Goal: Task Accomplishment & Management: Manage account settings

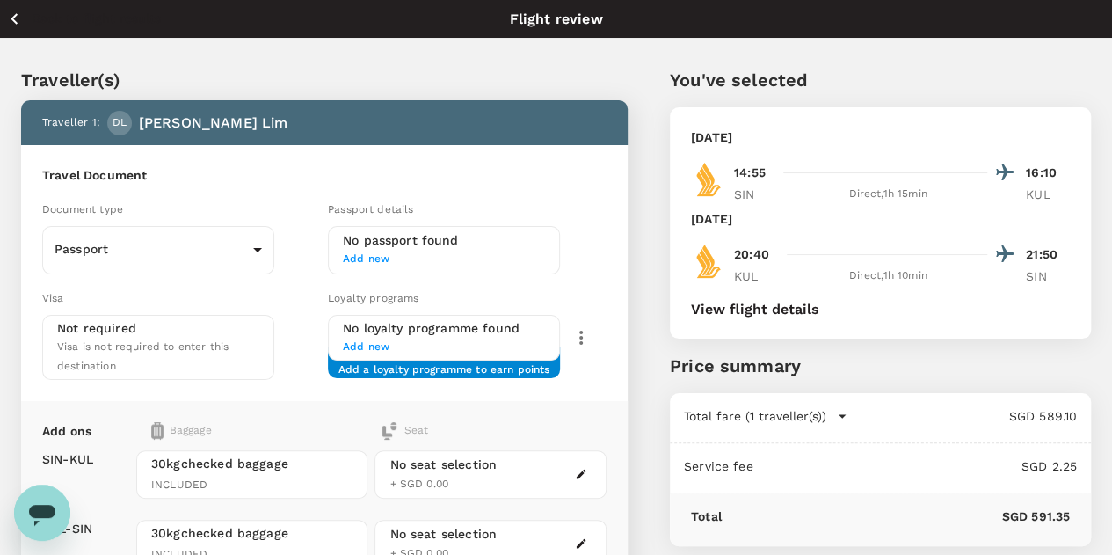
click at [12, 22] on icon "button" at bounding box center [15, 19] width 22 height 22
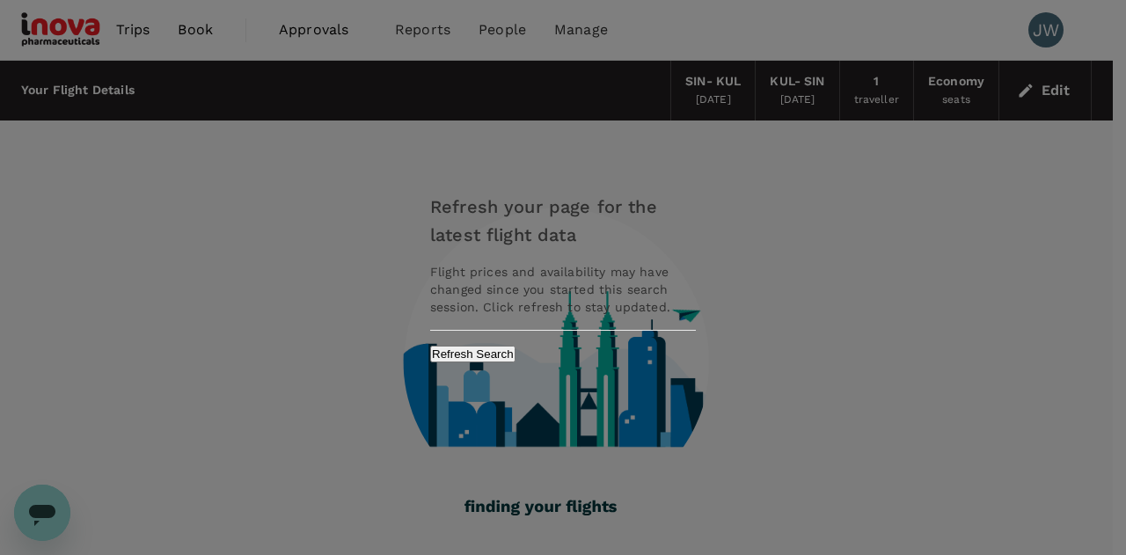
click at [515, 351] on button "Refresh Search" at bounding box center [472, 354] width 85 height 17
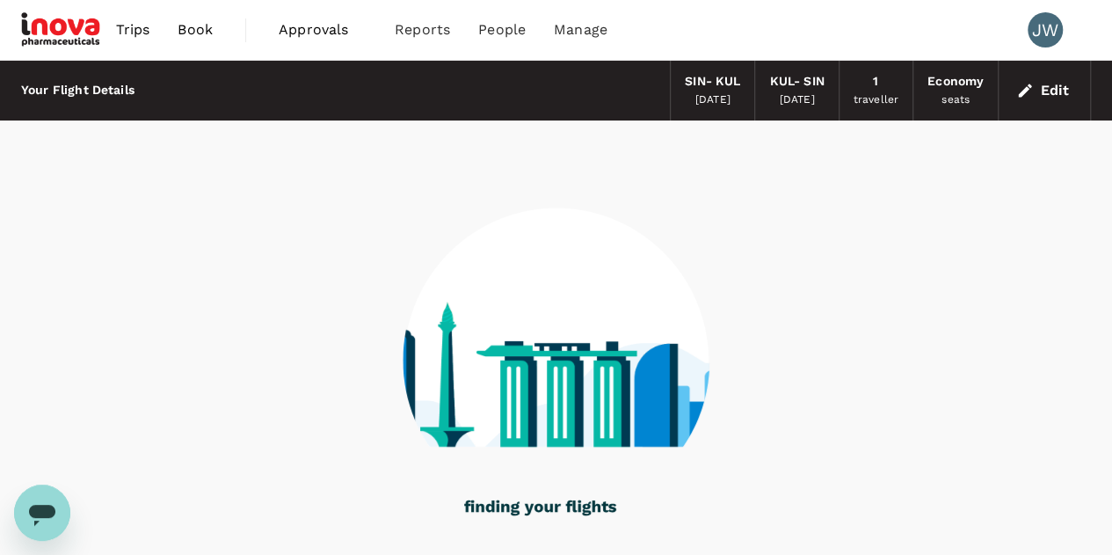
click at [131, 29] on span "Trips" at bounding box center [133, 29] width 34 height 21
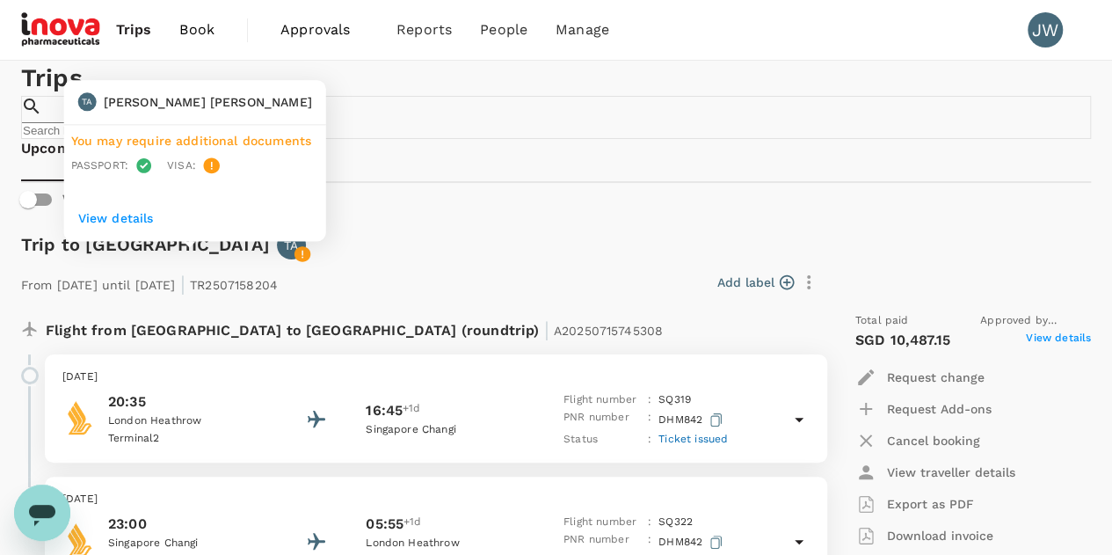
click at [295, 262] on icon at bounding box center [303, 254] width 16 height 16
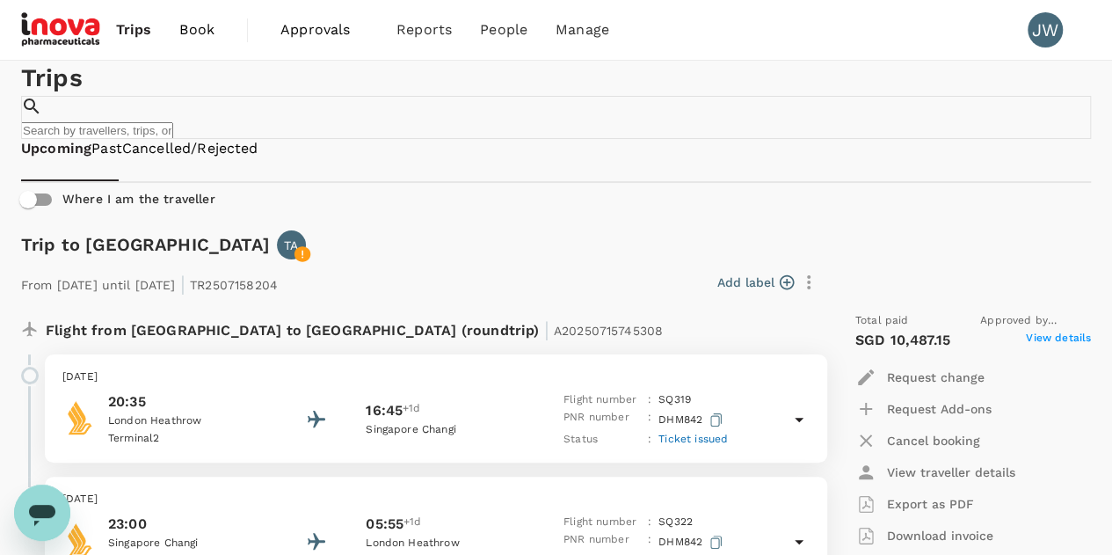
click at [283, 344] on p "Flight from [GEOGRAPHIC_DATA] to [GEOGRAPHIC_DATA] (roundtrip) | A20250715745308" at bounding box center [354, 328] width 617 height 32
click at [620, 335] on div "Flight from [GEOGRAPHIC_DATA] to [GEOGRAPHIC_DATA] (roundtrip) | A20250715745308" at bounding box center [413, 326] width 813 height 56
click at [1067, 351] on span "View details" at bounding box center [1058, 340] width 65 height 21
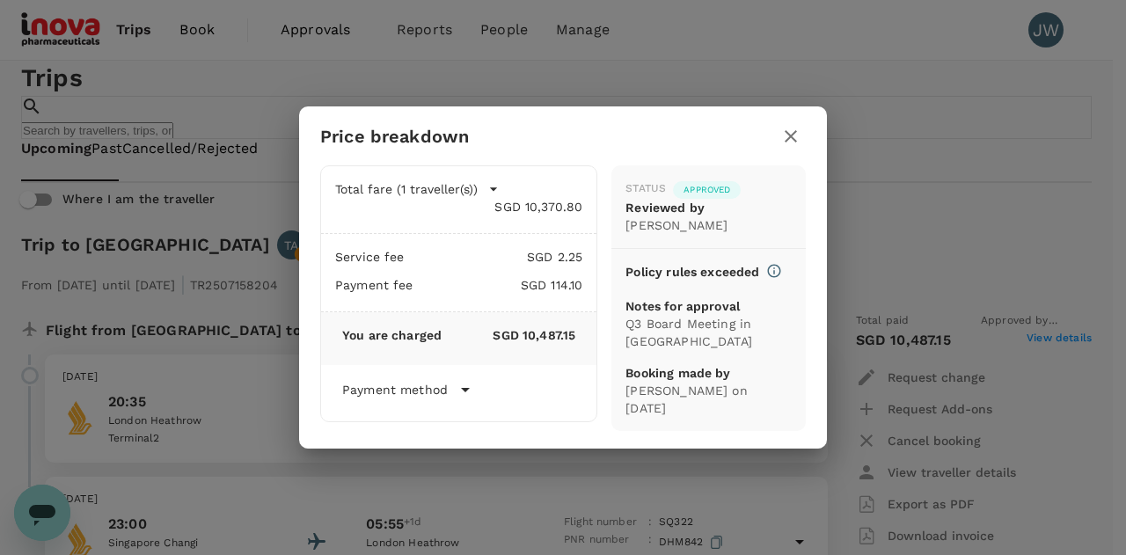
click at [789, 129] on icon "button" at bounding box center [790, 136] width 21 height 21
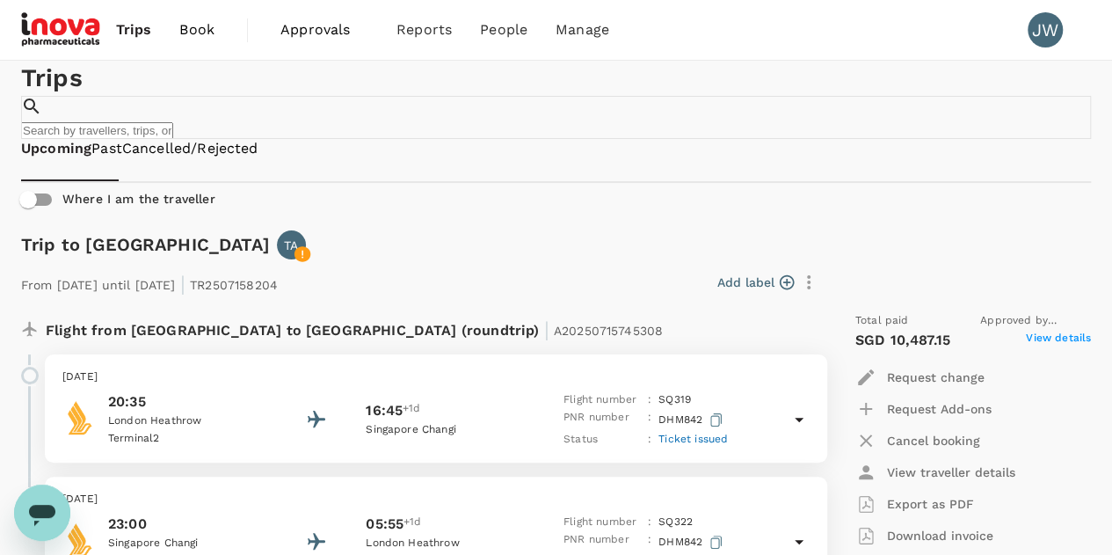
click at [198, 30] on span "Book" at bounding box center [196, 29] width 35 height 21
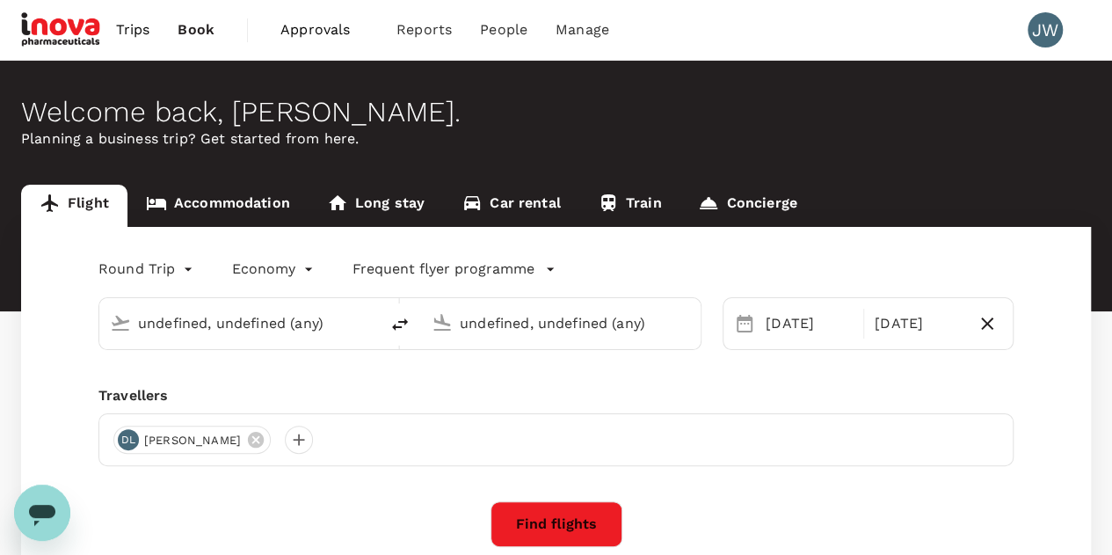
type input "Singapore Changi (SIN)"
type input "Kuala Lumpur Intl ([GEOGRAPHIC_DATA])"
type input "Singapore Changi (SIN)"
type input "Kuala Lumpur Intl ([GEOGRAPHIC_DATA])"
type input "Singapore Changi (SIN)"
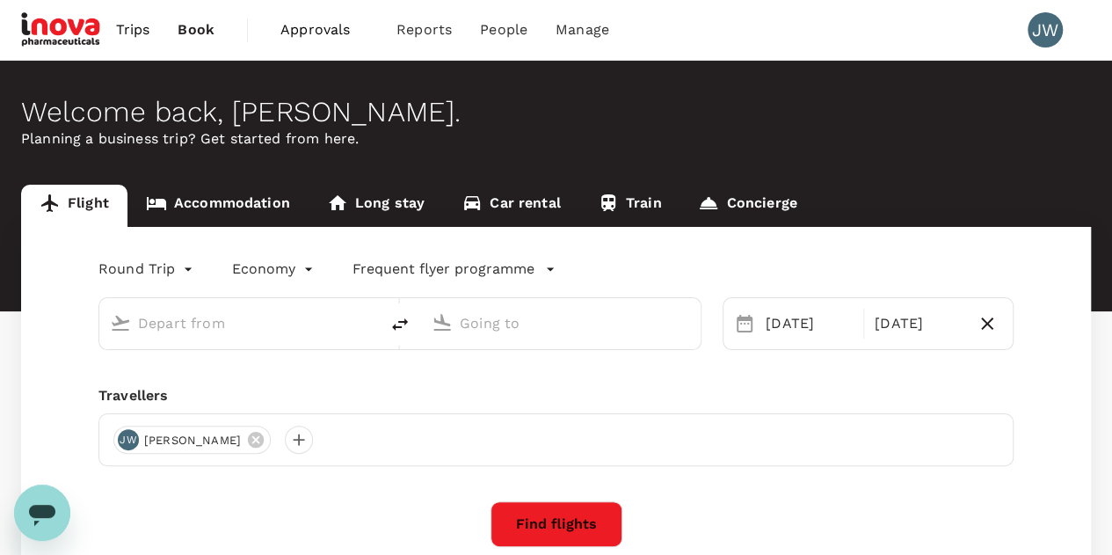
type input "Kuala Lumpur Intl ([GEOGRAPHIC_DATA])"
click at [123, 28] on span "Trips" at bounding box center [133, 29] width 34 height 21
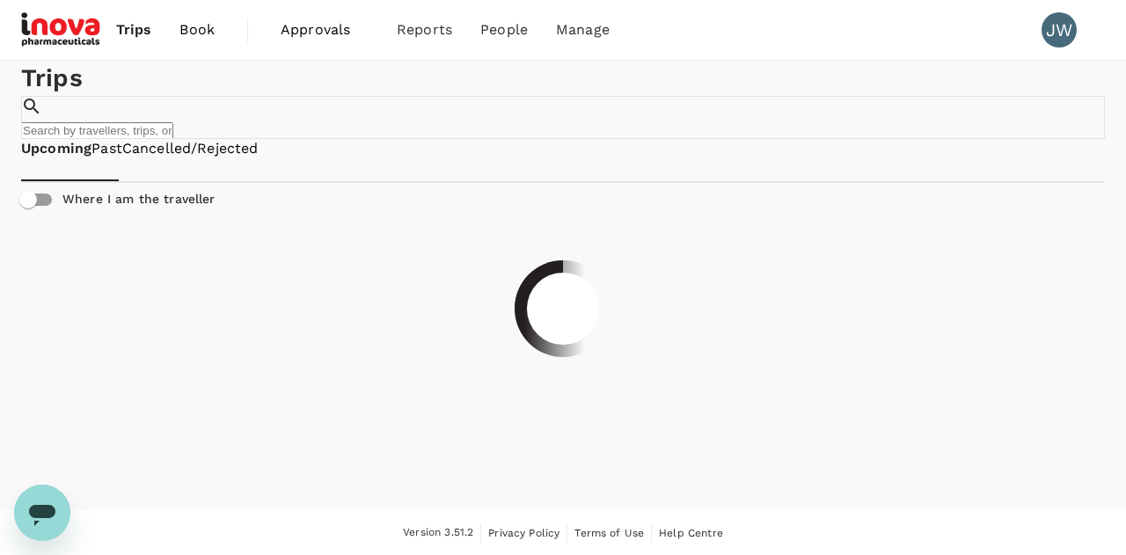
click at [173, 135] on input "text" at bounding box center [97, 130] width 152 height 17
type input "[PERSON_NAME]"
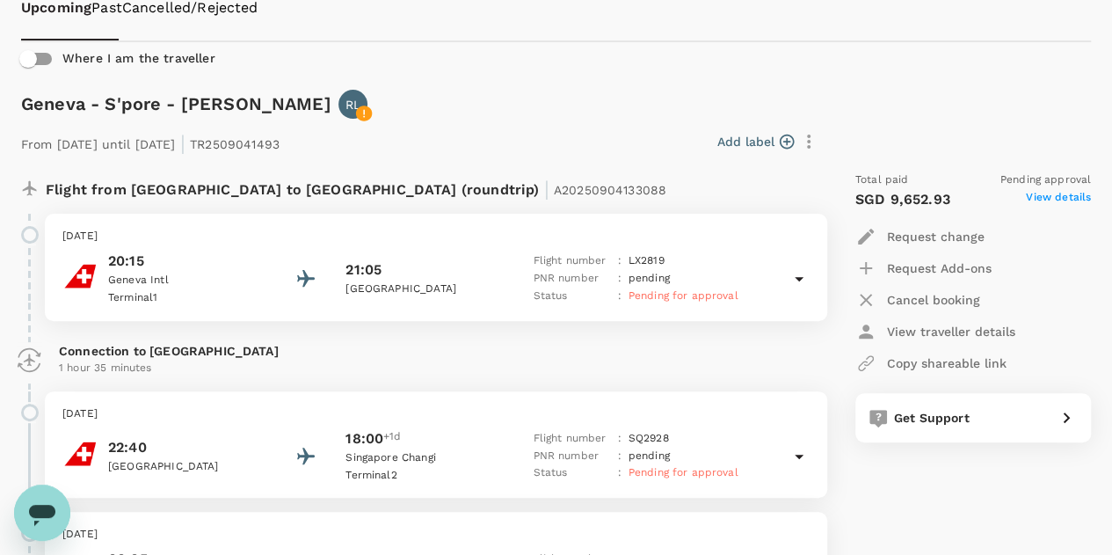
scroll to position [86, 0]
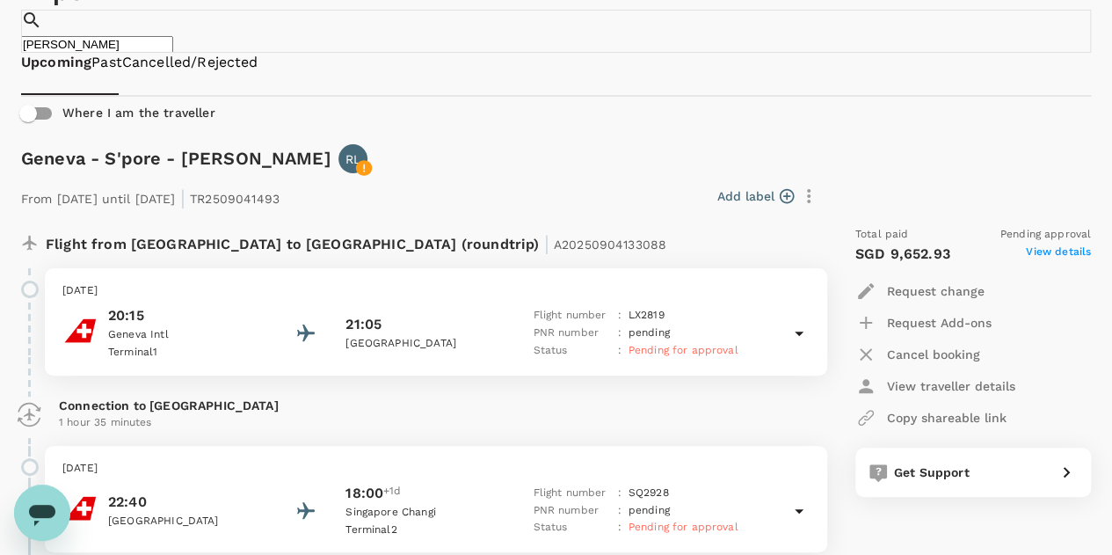
click at [1054, 265] on span "View details" at bounding box center [1058, 254] width 65 height 21
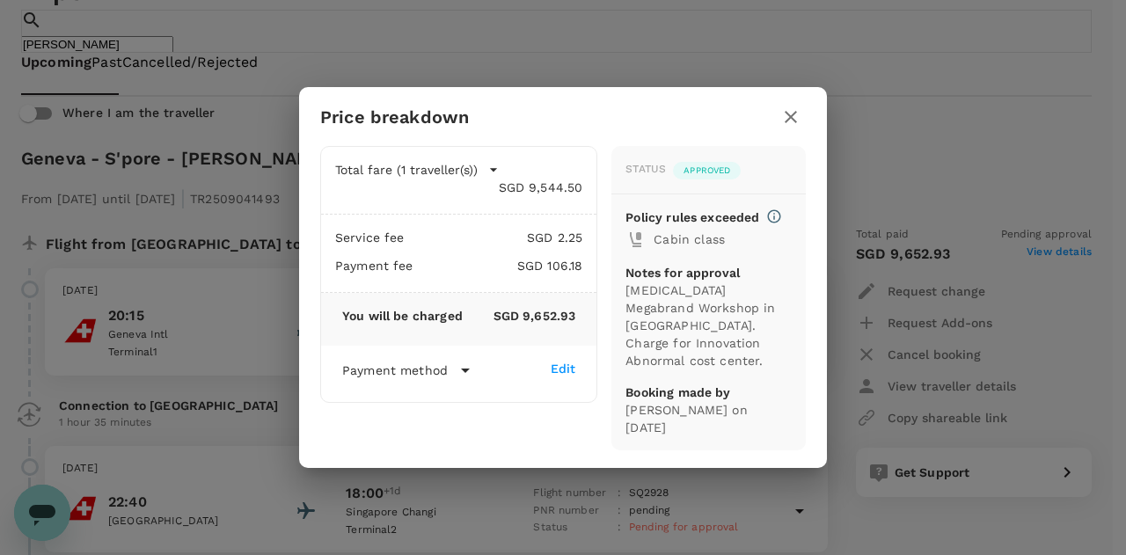
click at [790, 123] on icon "button" at bounding box center [790, 117] width 12 height 12
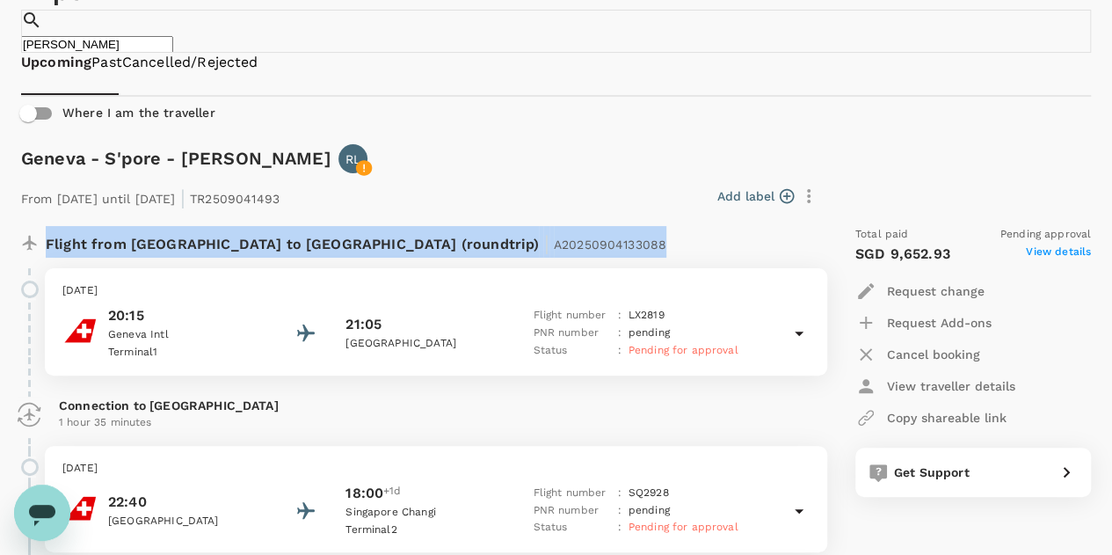
drag, startPoint x: 533, startPoint y: 272, endPoint x: 0, endPoint y: 253, distance: 533.2
click at [0, 253] on div "From [DATE] until [DATE] | TR2509041493 Add label Flight from [GEOGRAPHIC_DATA]…" at bounding box center [542, 512] width 1098 height 734
copy p "Flight from [GEOGRAPHIC_DATA] to [GEOGRAPHIC_DATA] (roundtrip) | A20250904133088"
click at [580, 172] on div "Geneva - S'pore - [PERSON_NAME] RL" at bounding box center [552, 155] width 1077 height 36
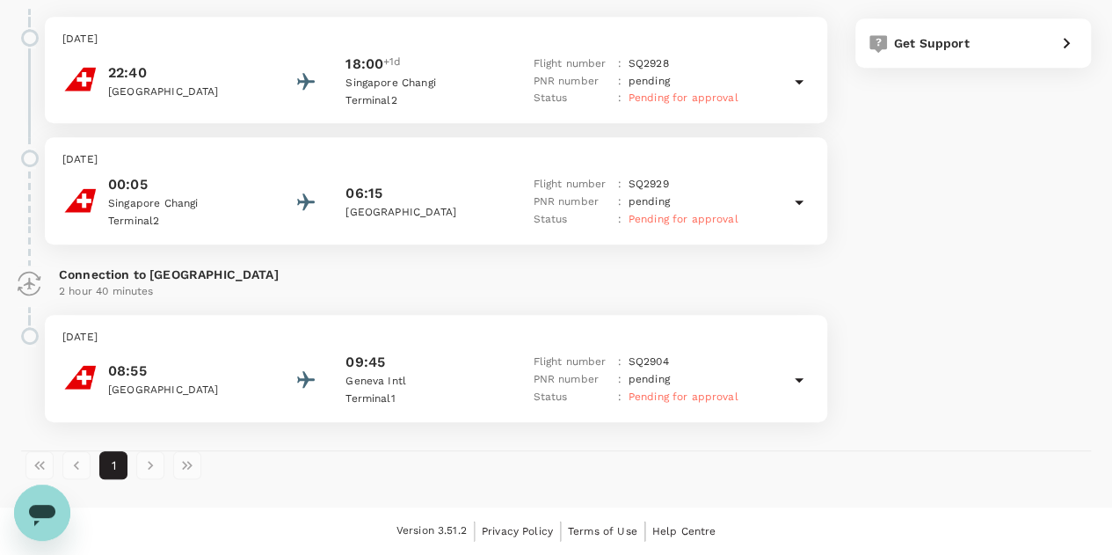
scroll to position [0, 0]
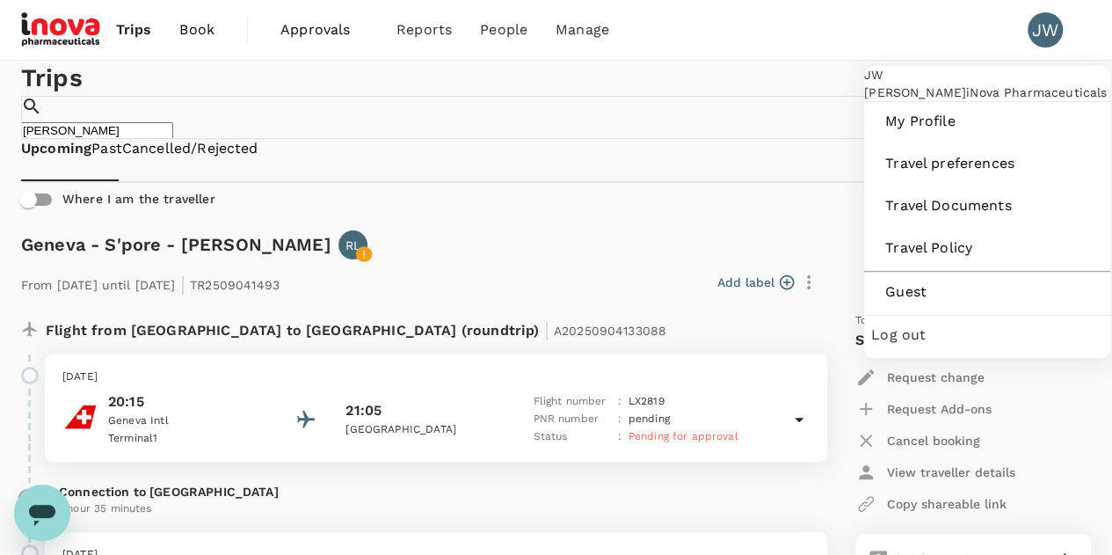
click at [1052, 26] on div "JW" at bounding box center [1045, 29] width 35 height 35
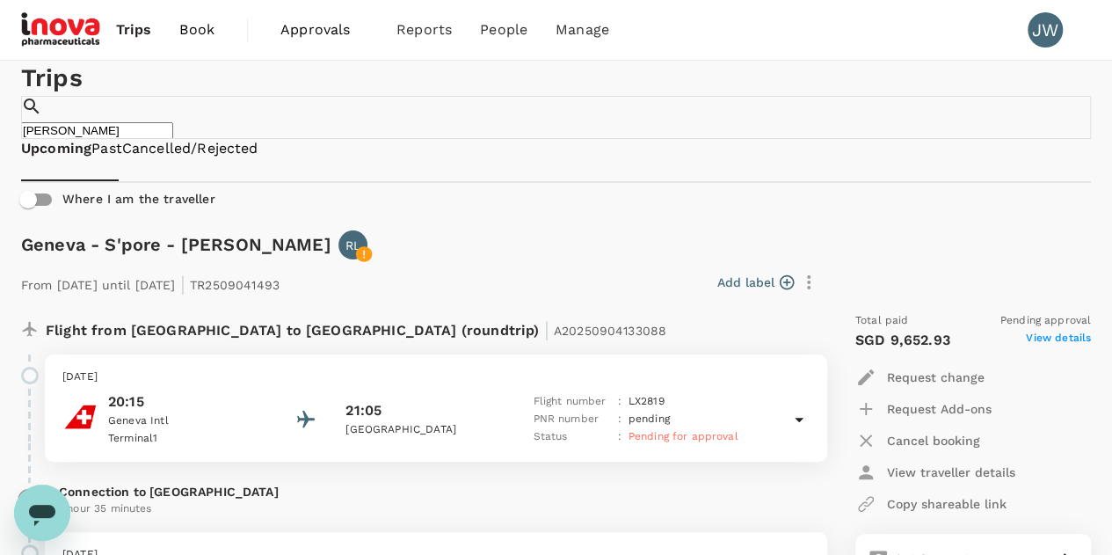
click at [1052, 26] on div "JW" at bounding box center [1045, 29] width 35 height 35
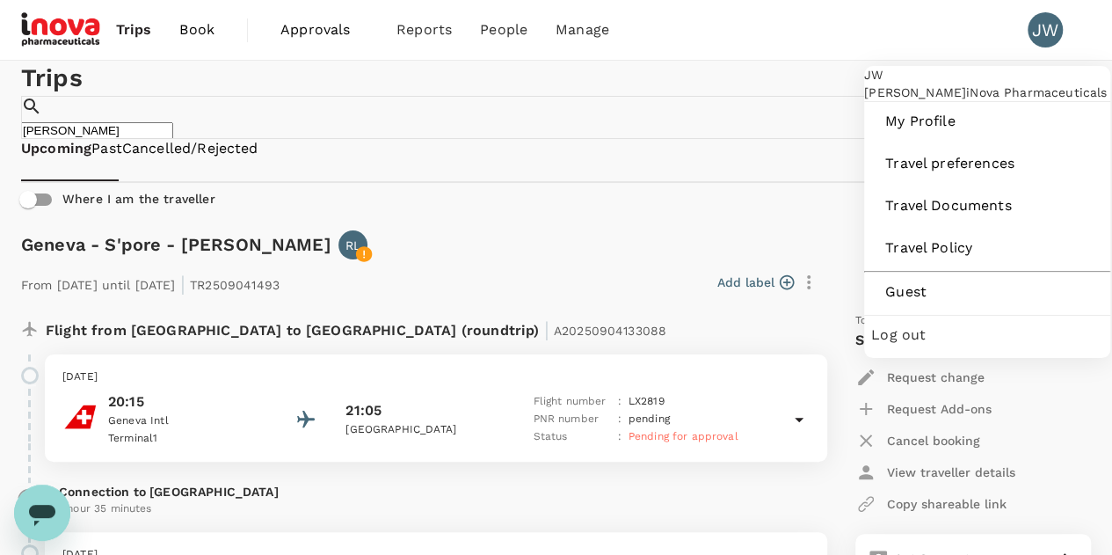
click at [916, 346] on span "Log out" at bounding box center [987, 334] width 232 height 21
